Goal: Find specific page/section: Find specific page/section

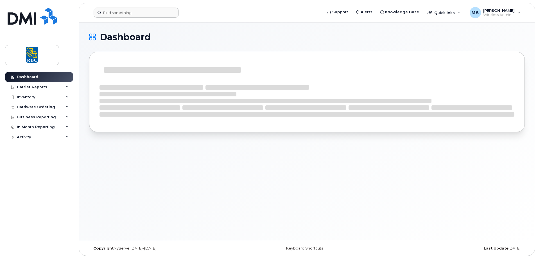
drag, startPoint x: 120, startPoint y: 7, endPoint x: 125, endPoint y: 10, distance: 5.9
click at [120, 7] on header "Support Alerts Knowledge Base Quicklinks Suspend / Cancel Device Change SIM Car…" at bounding box center [307, 13] width 456 height 20
click at [123, 10] on input at bounding box center [136, 13] width 85 height 10
paste input "4165755716"
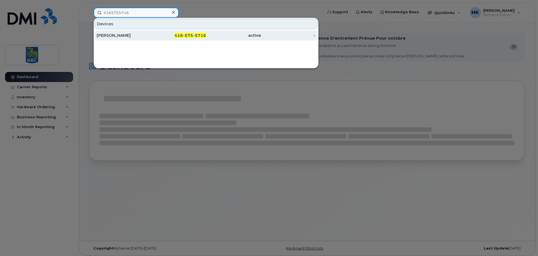
type input "4165755716"
click at [147, 38] on div "[PERSON_NAME]" at bounding box center [124, 35] width 55 height 10
